Goal: Information Seeking & Learning: Stay updated

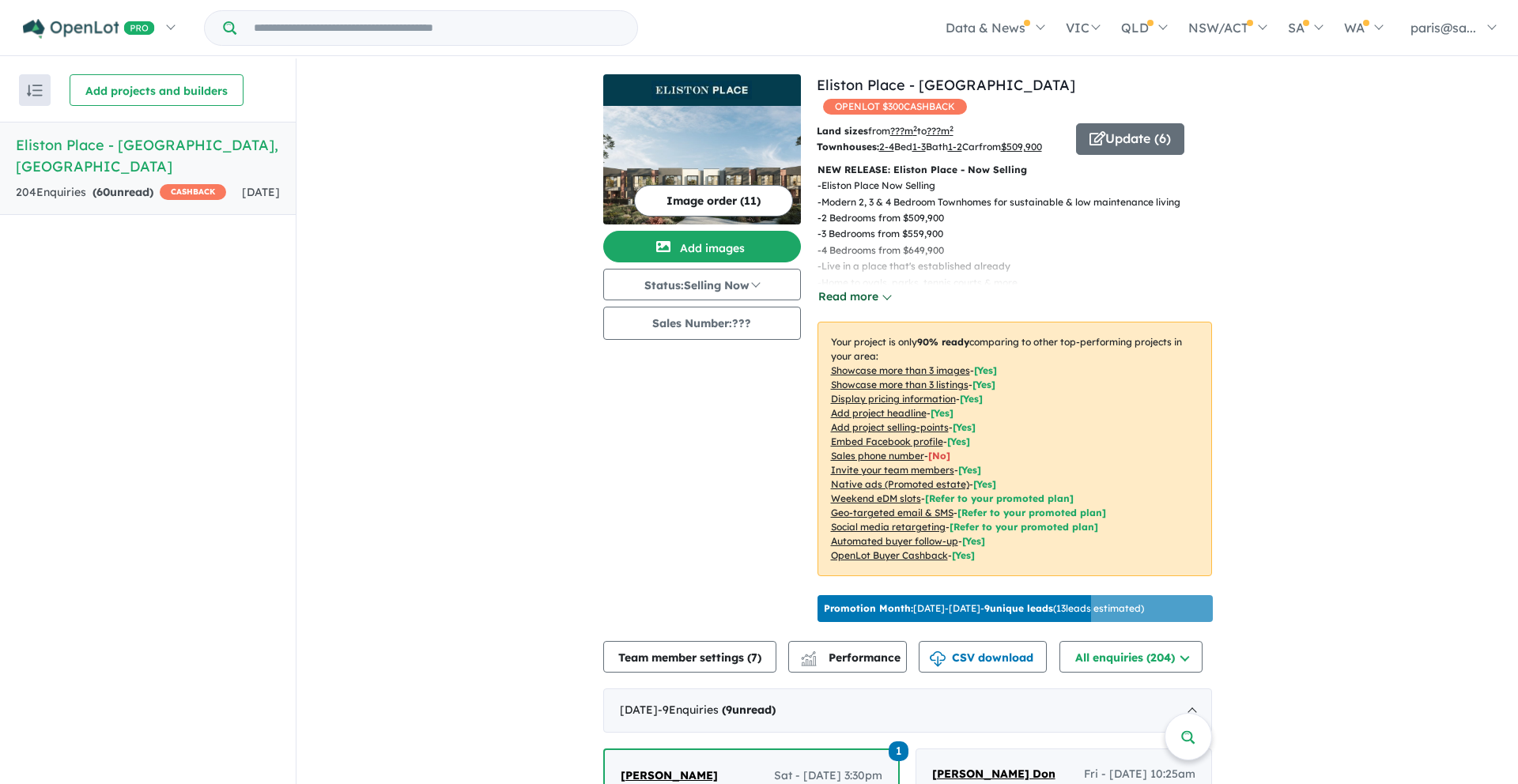
click at [857, 293] on button "Read more" at bounding box center [855, 297] width 74 height 19
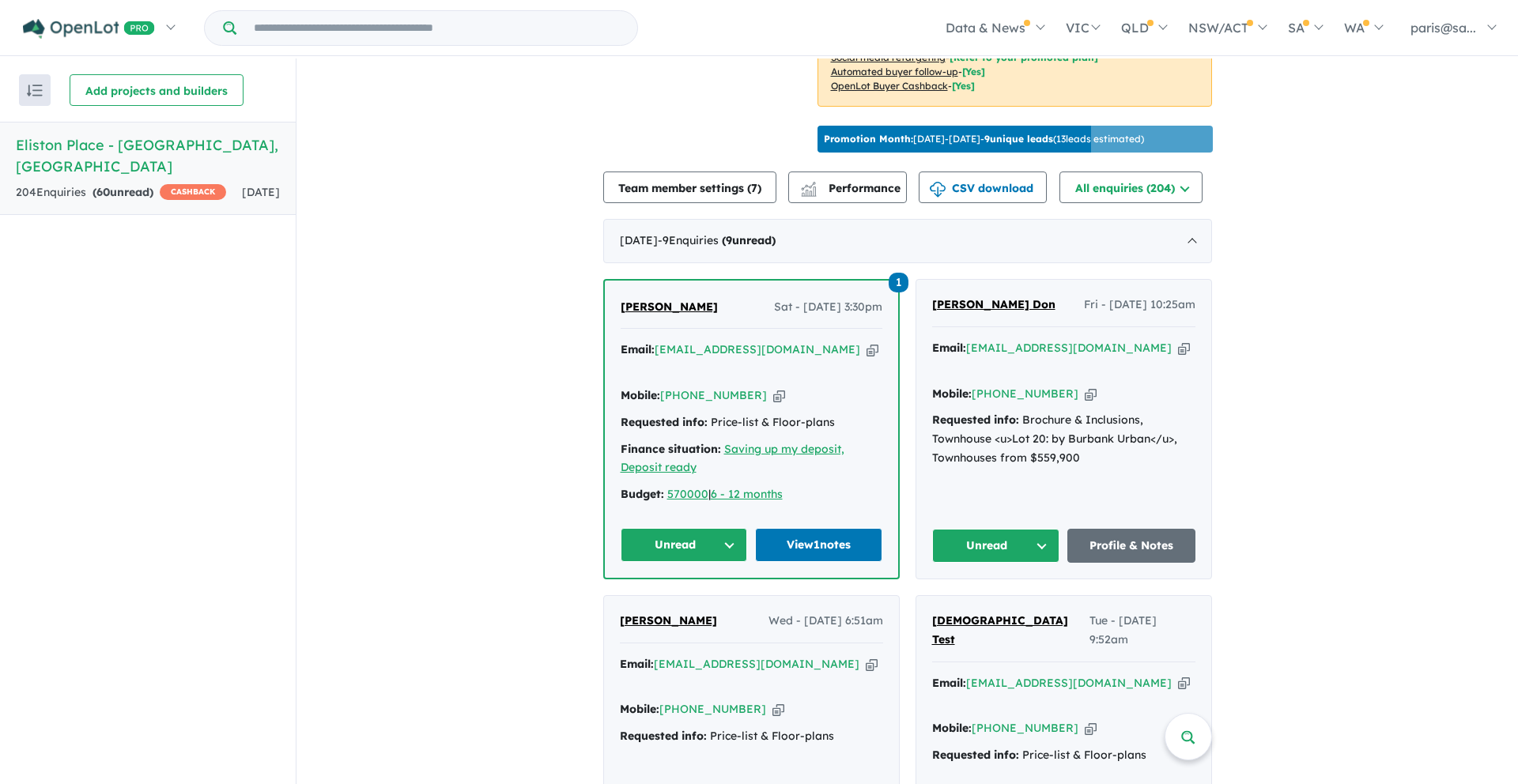
scroll to position [496, 0]
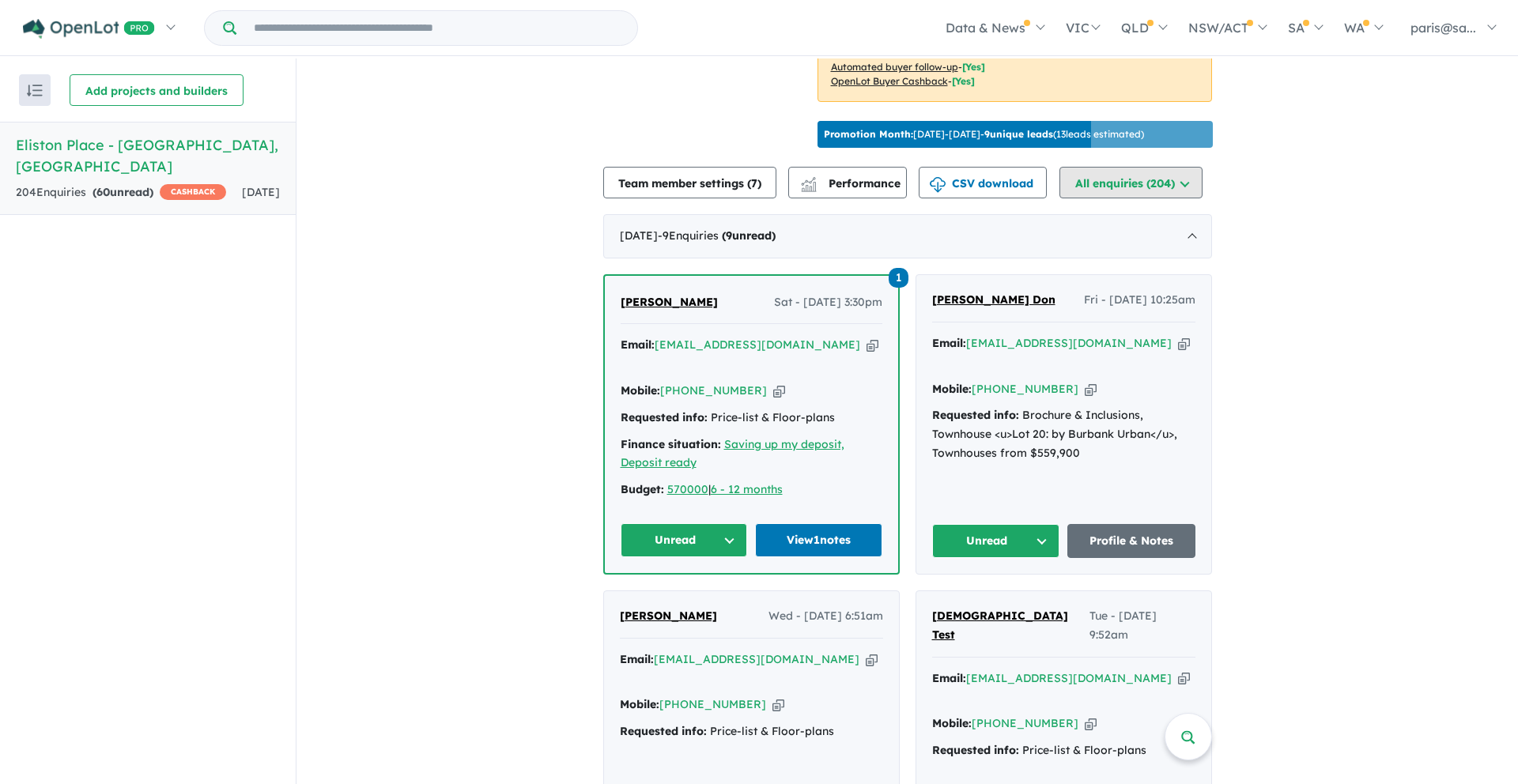
click at [1140, 199] on button "All enquiries ( 204 )" at bounding box center [1132, 183] width 143 height 32
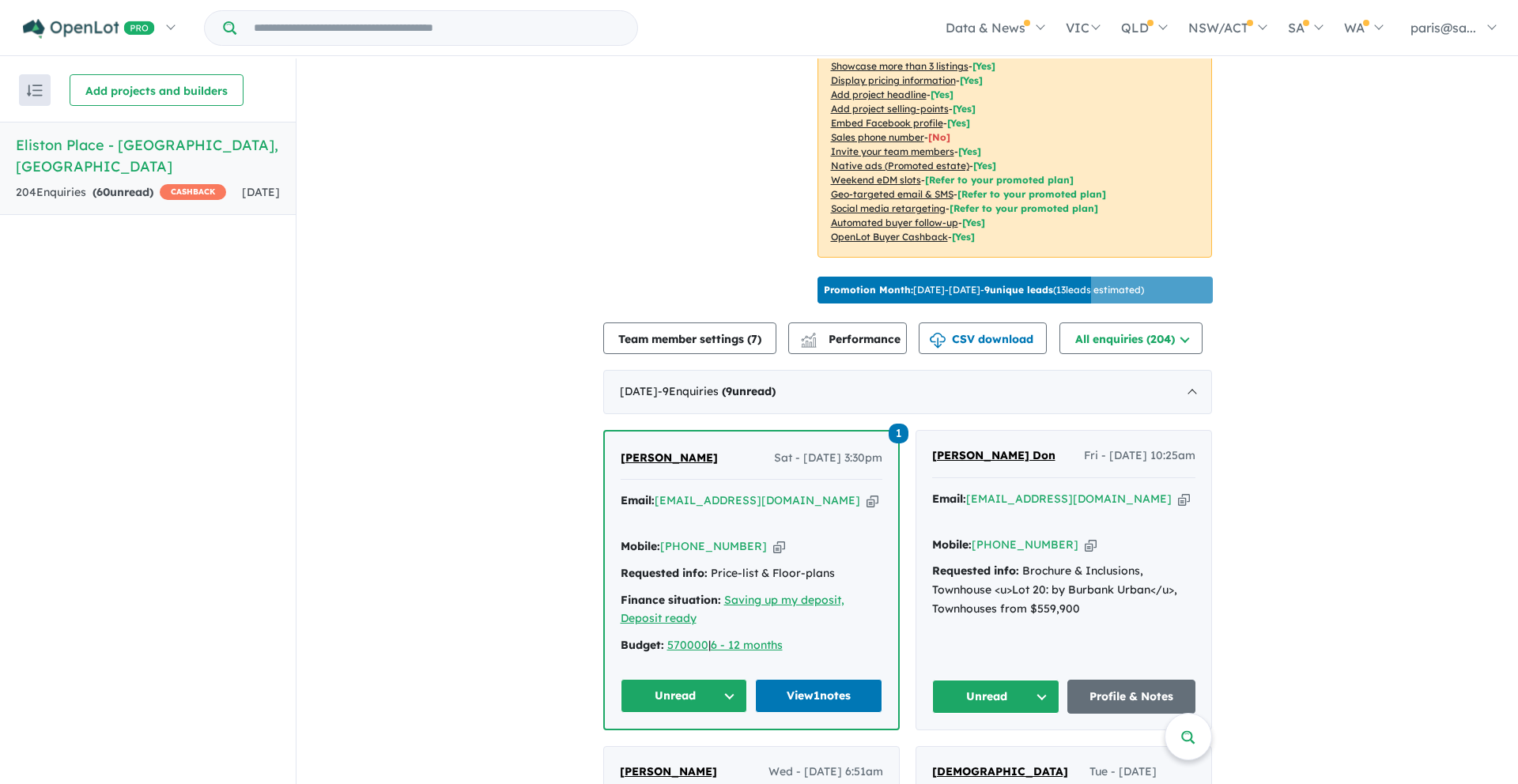
scroll to position [306, 0]
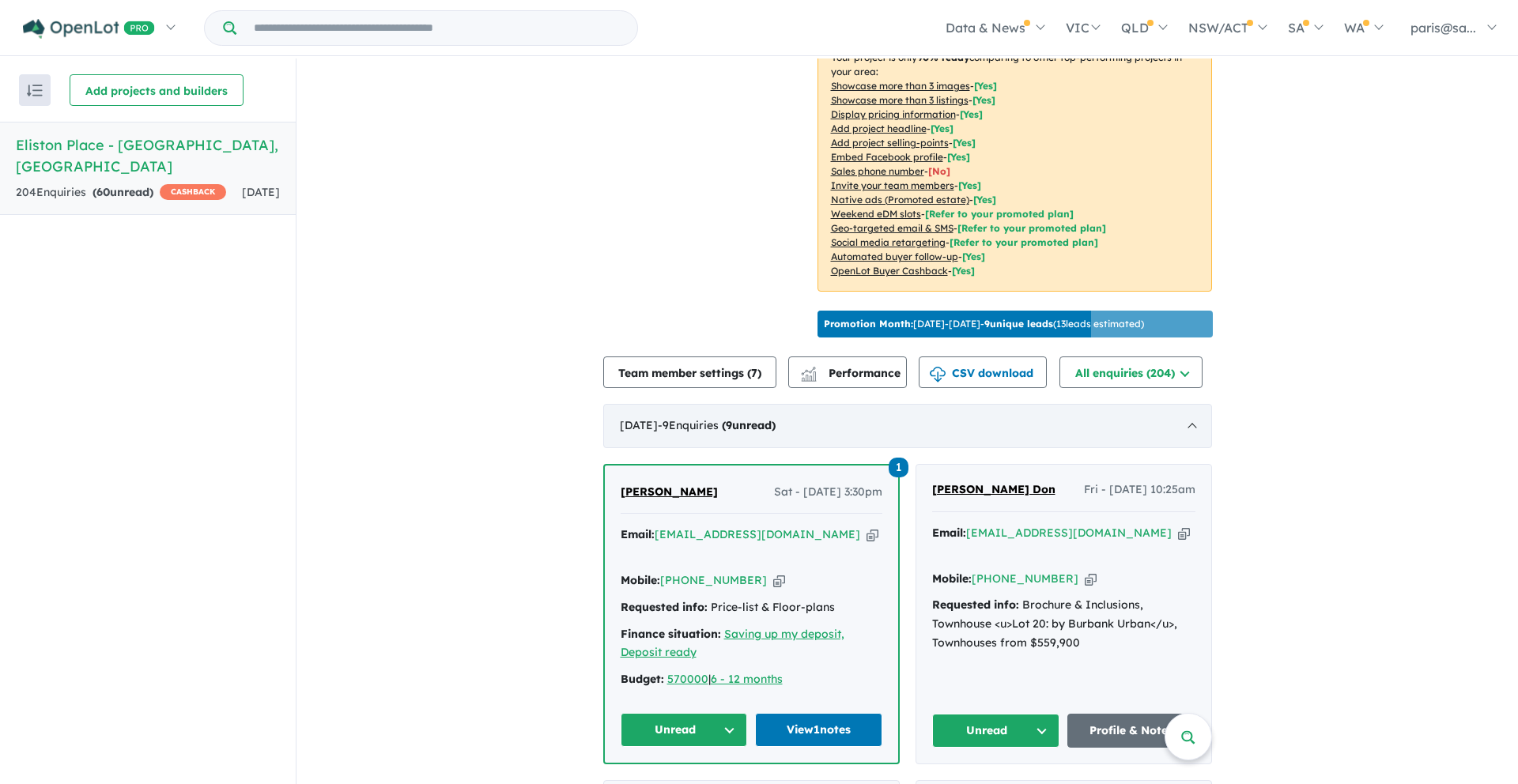
click at [1181, 437] on div "[DATE] - 9 Enquir ies ( 9 unread)" at bounding box center [907, 426] width 609 height 45
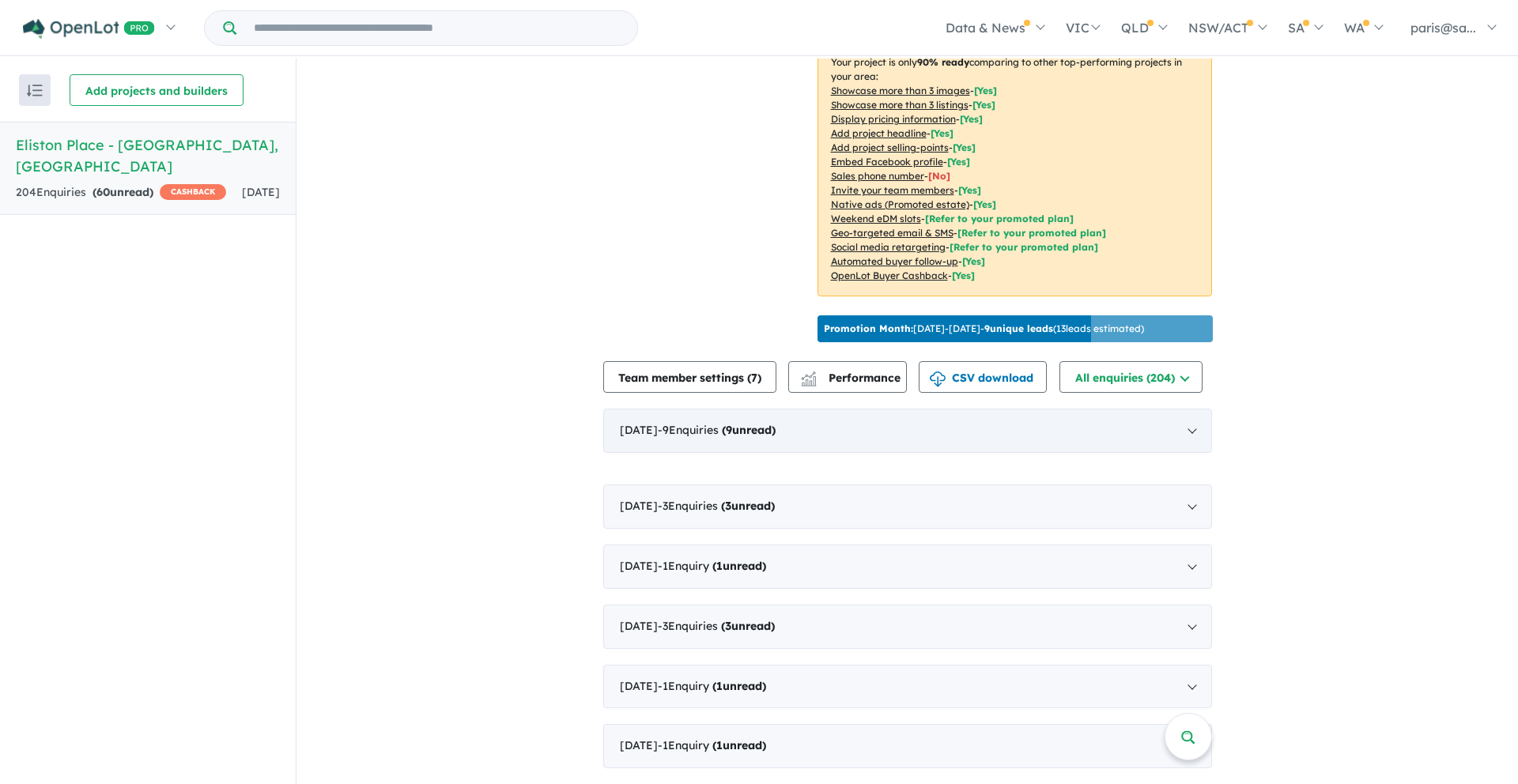
scroll to position [304, 0]
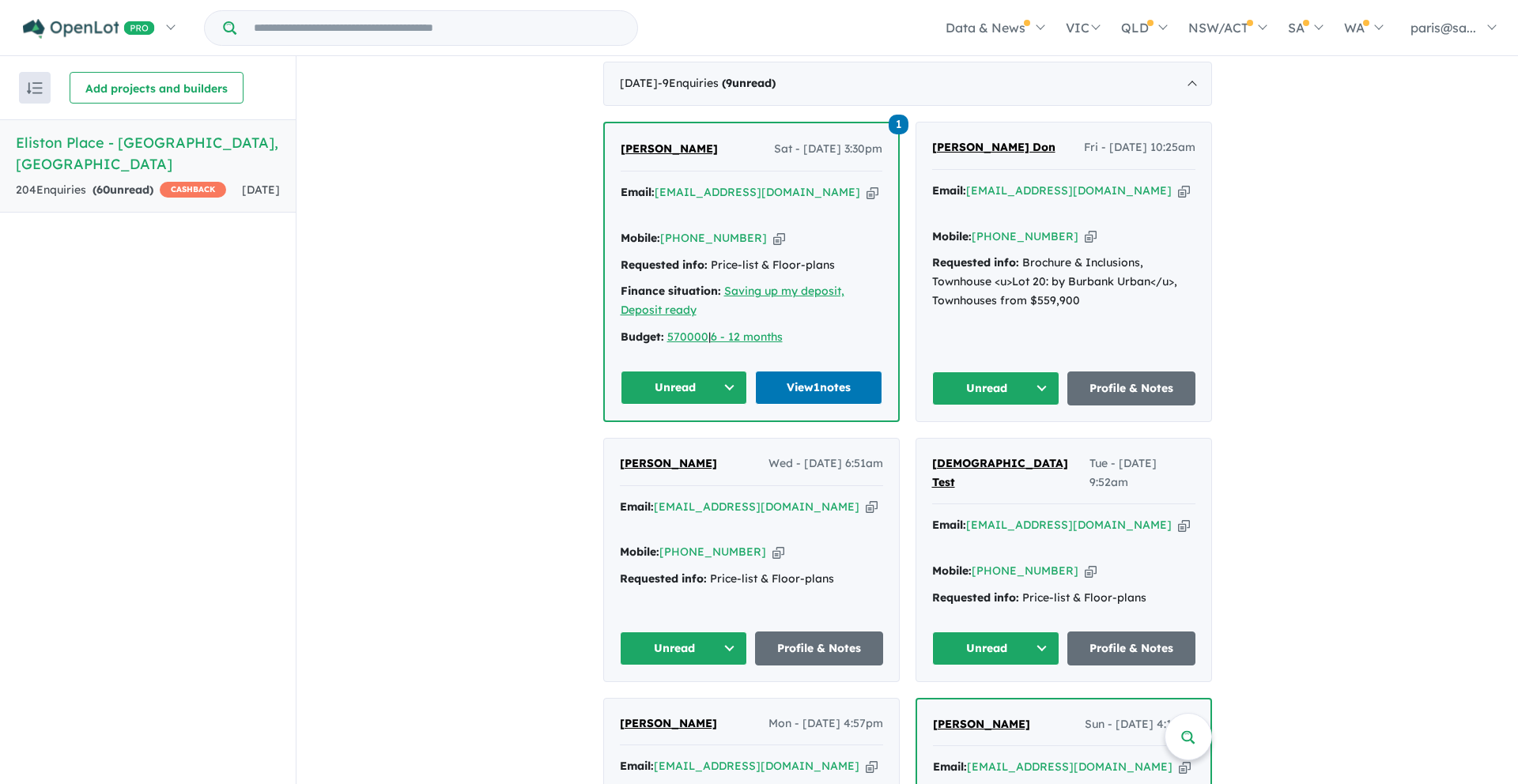
scroll to position [593, 0]
